Goal: Communication & Community: Answer question/provide support

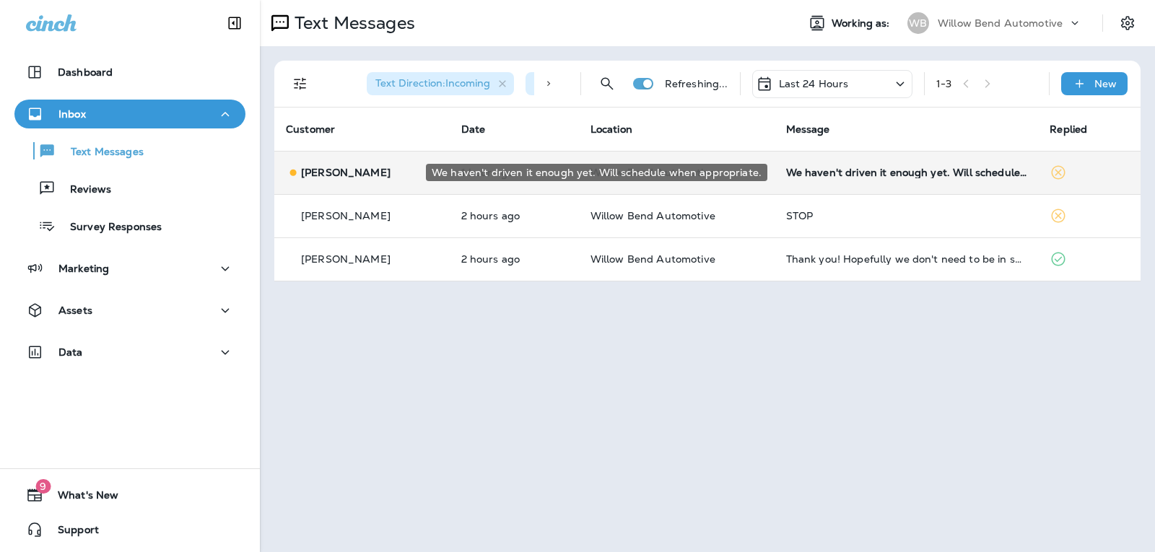
click at [895, 170] on div "We haven't driven it enough yet. Will schedule when appropriate." at bounding box center [906, 173] width 241 height 12
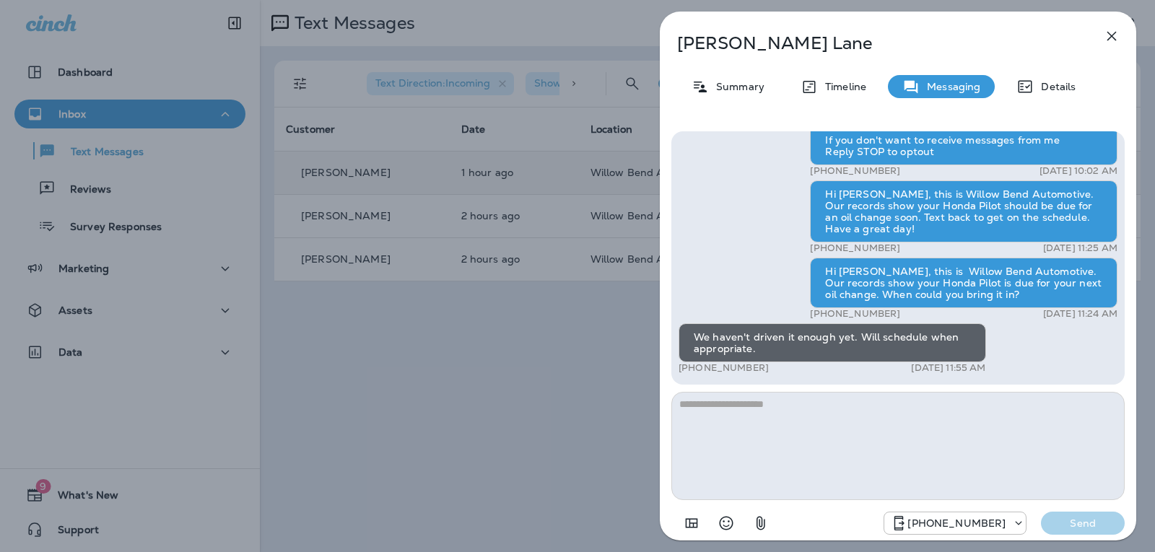
click at [761, 405] on textarea at bounding box center [897, 446] width 453 height 108
type textarea "*"
click at [726, 524] on icon "Select an emoji" at bounding box center [725, 522] width 17 height 17
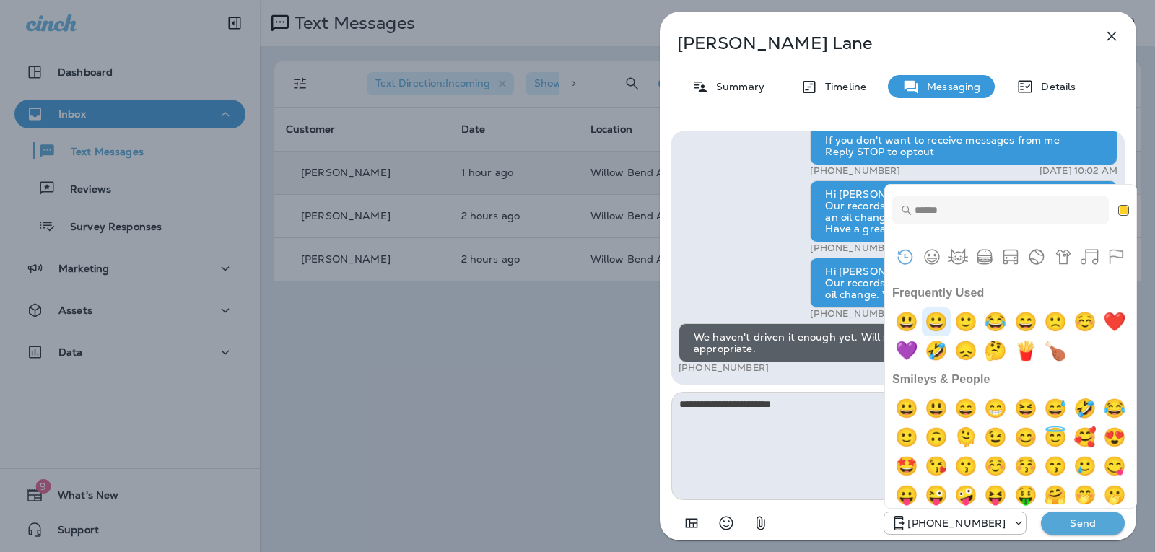
click at [932, 330] on img "grinning" at bounding box center [935, 321] width 29 height 29
type textarea "**********"
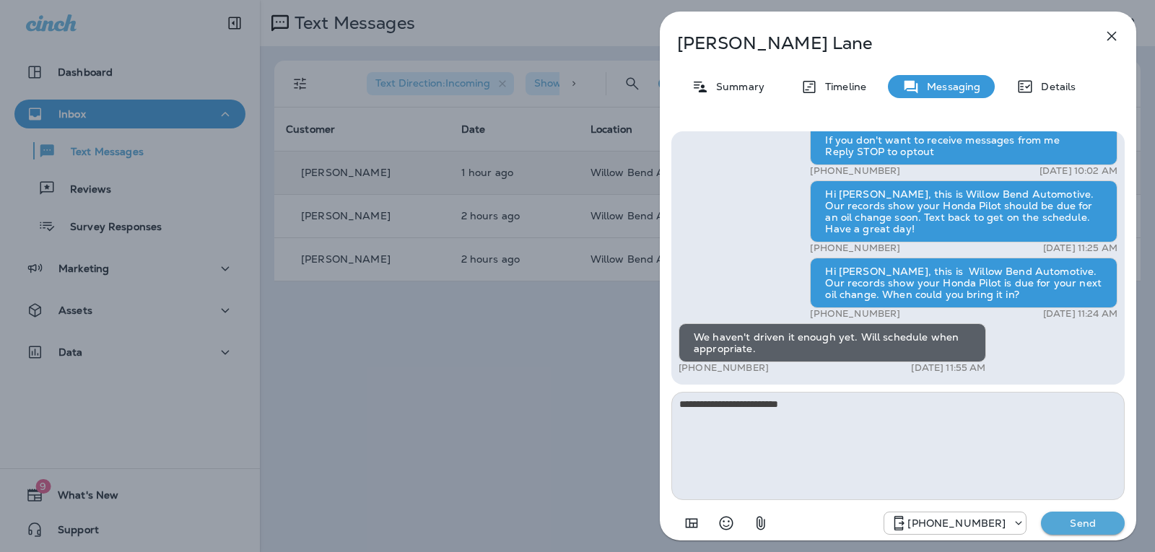
click at [1069, 533] on button "Send" at bounding box center [1083, 523] width 84 height 23
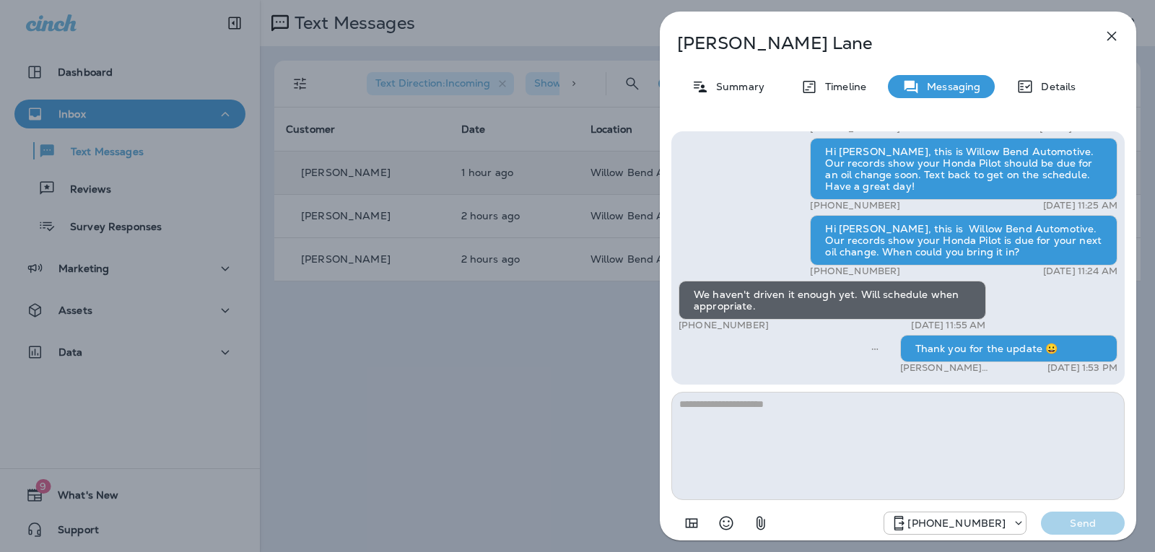
click at [1116, 35] on icon "button" at bounding box center [1111, 35] width 17 height 17
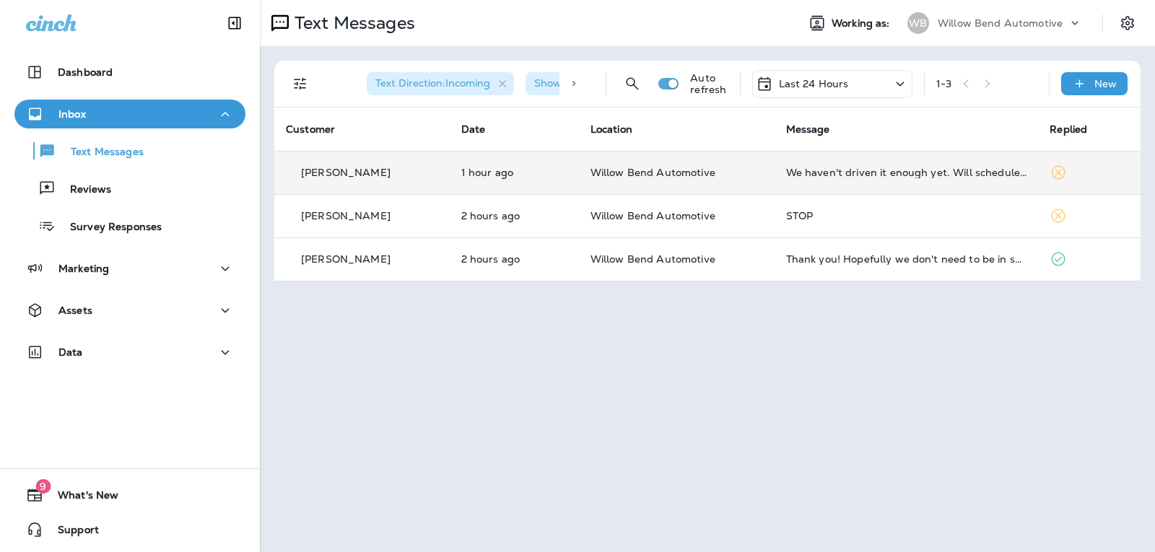
click at [797, 75] on div "Last 24 Hours" at bounding box center [801, 83] width 93 height 17
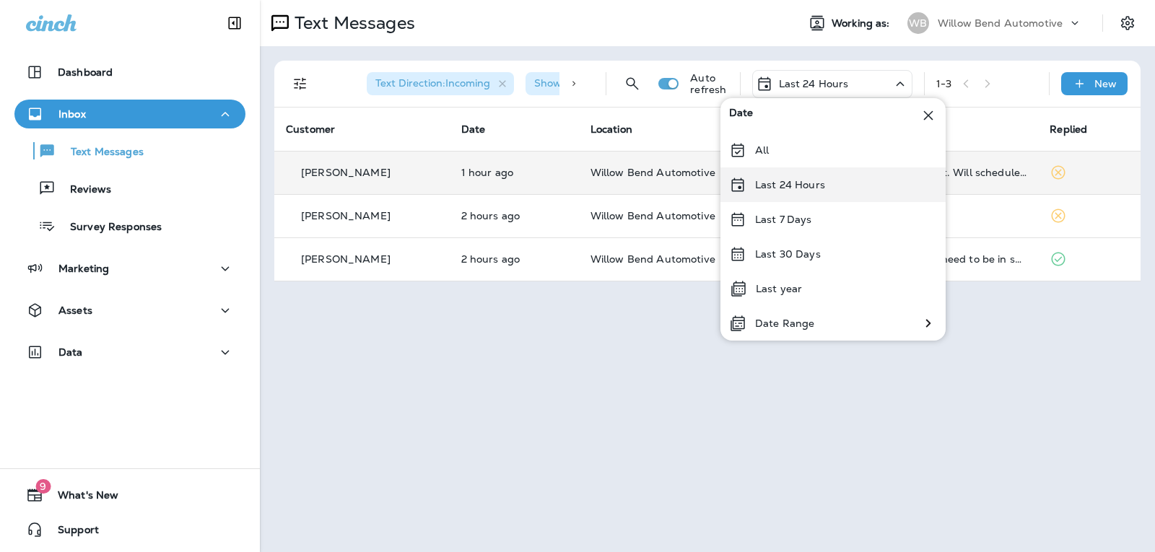
click at [800, 185] on p "Last 24 Hours" at bounding box center [790, 185] width 70 height 12
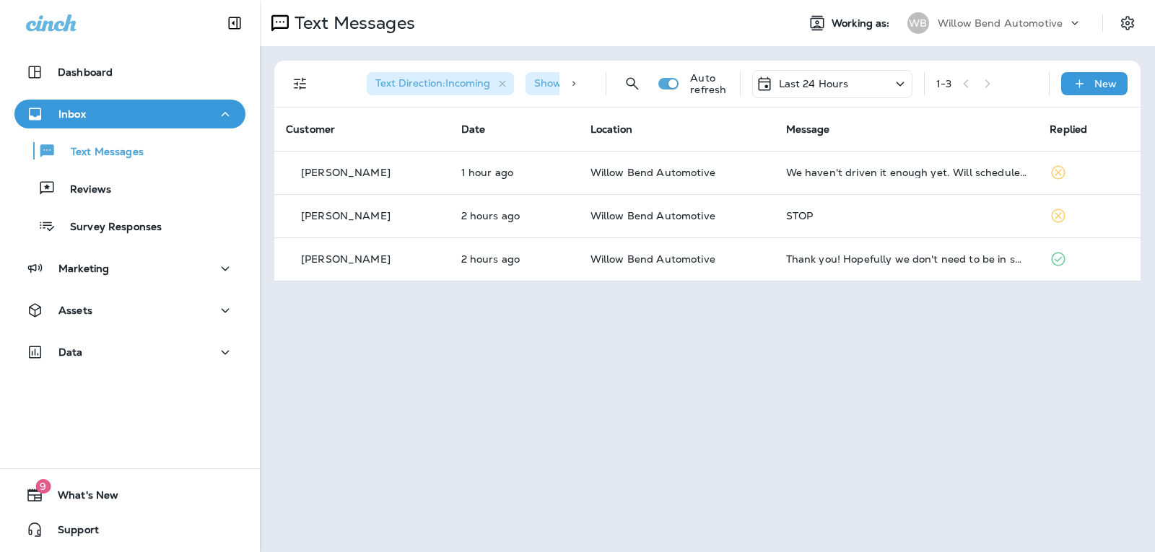
click at [821, 82] on p "Last 24 Hours" at bounding box center [814, 84] width 70 height 12
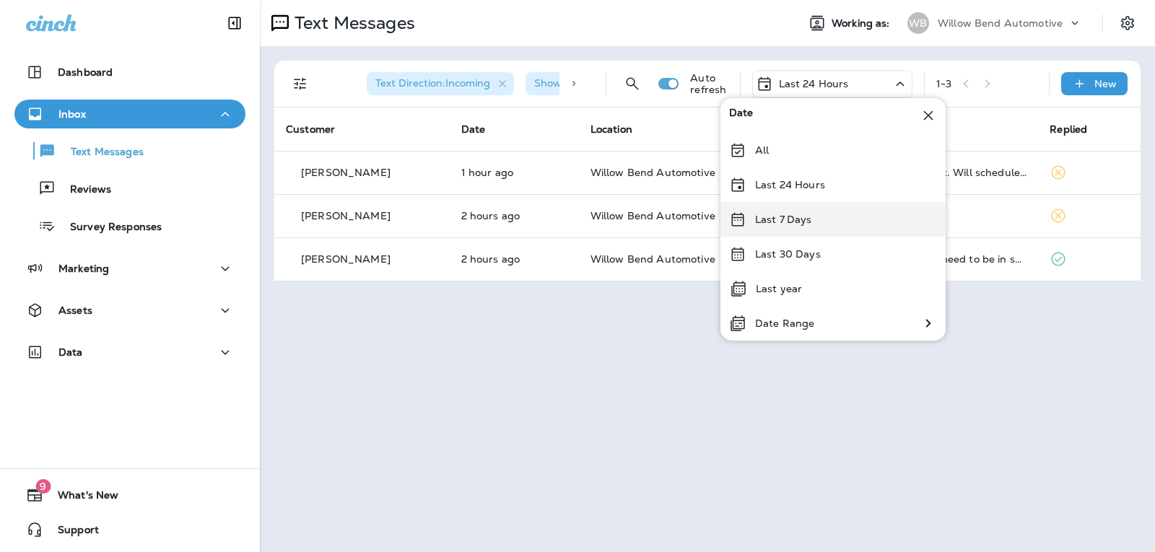
click at [797, 218] on p "Last 7 Days" at bounding box center [783, 220] width 57 height 12
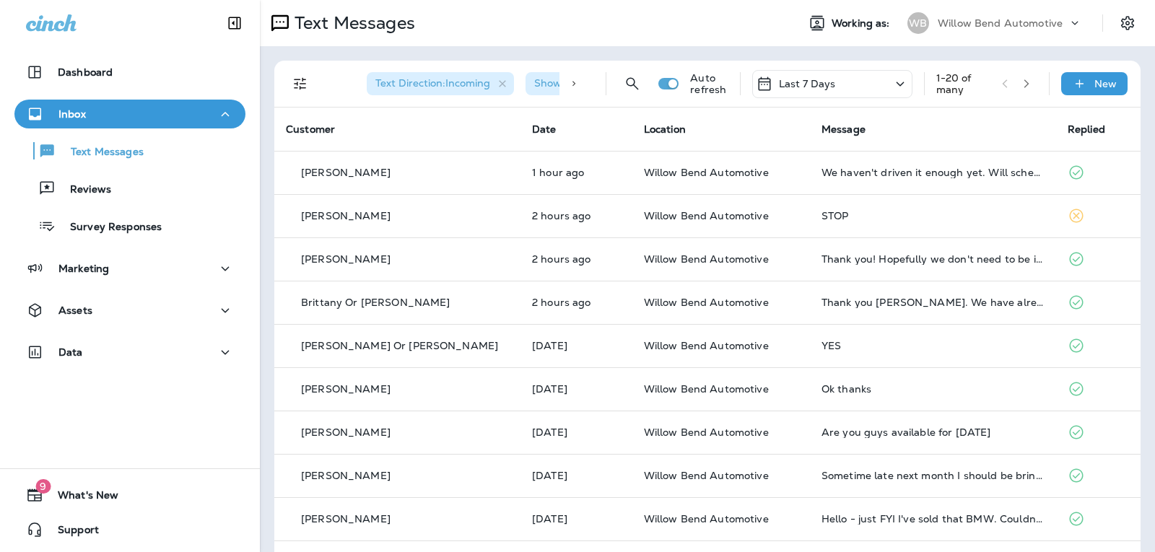
click at [845, 82] on div "Last 7 Days" at bounding box center [832, 84] width 160 height 28
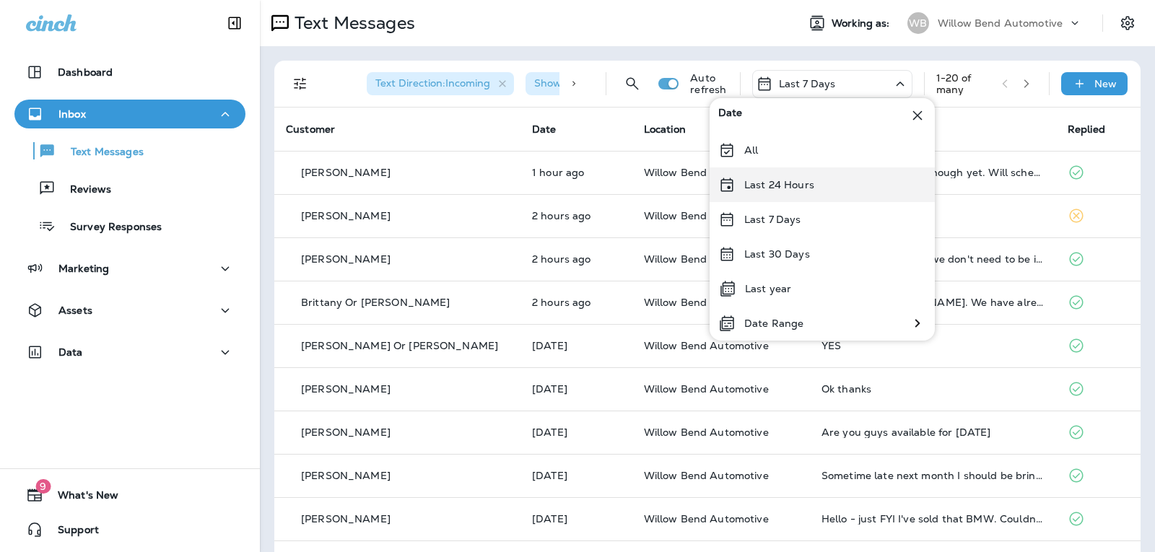
click at [833, 195] on div "Last 24 Hours" at bounding box center [821, 184] width 225 height 35
